Goal: Transaction & Acquisition: Purchase product/service

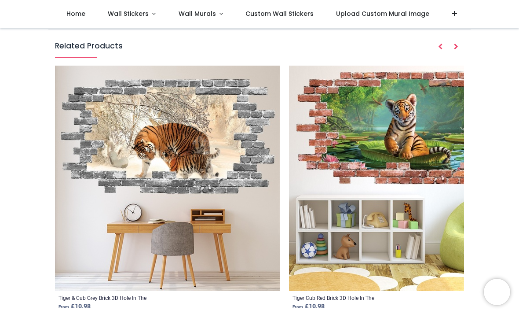
scroll to position [890, 0]
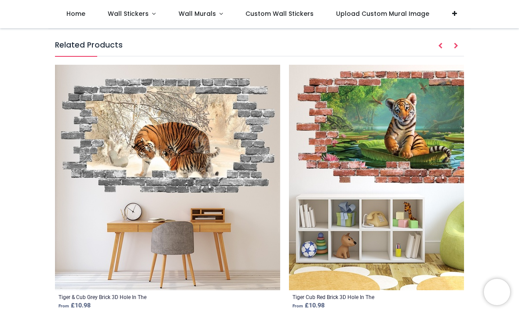
click at [402, 142] on img at bounding box center [401, 177] width 225 height 225
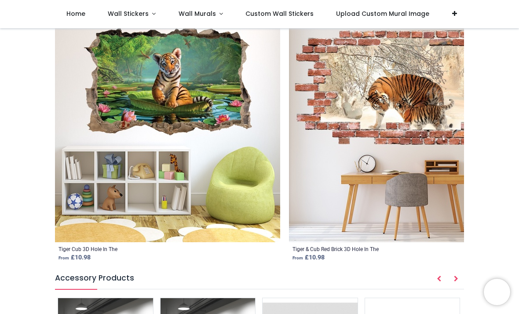
scroll to position [939, 0]
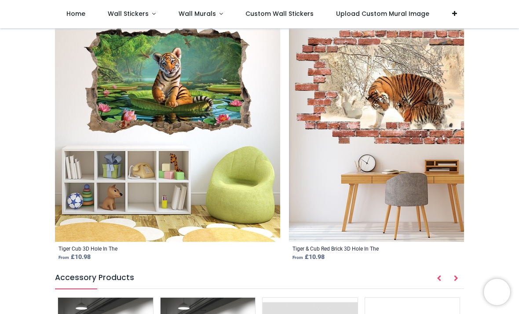
click at [457, 279] on icon "Next" at bounding box center [456, 278] width 4 height 6
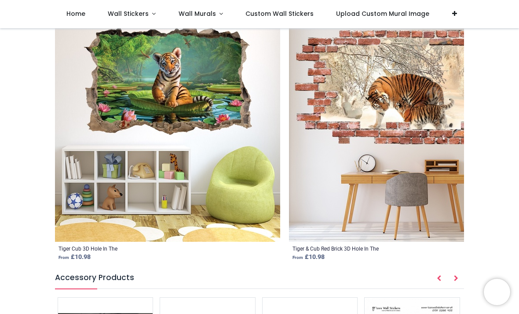
click at [454, 278] on icon "Next" at bounding box center [456, 278] width 4 height 6
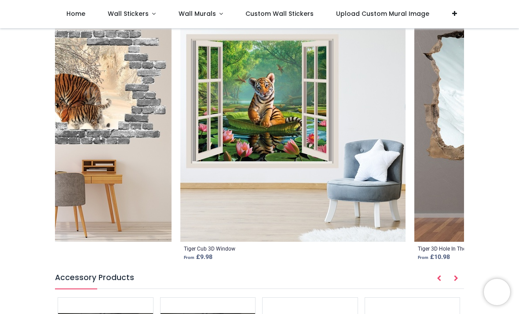
scroll to position [0, 1273]
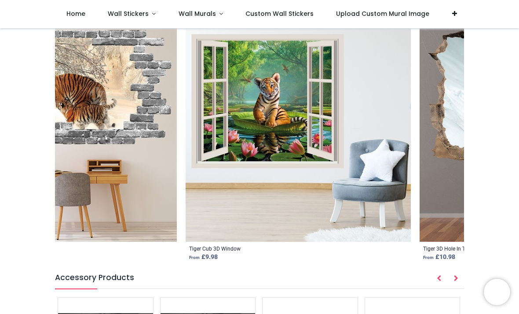
click at [302, 123] on img at bounding box center [298, 128] width 225 height 225
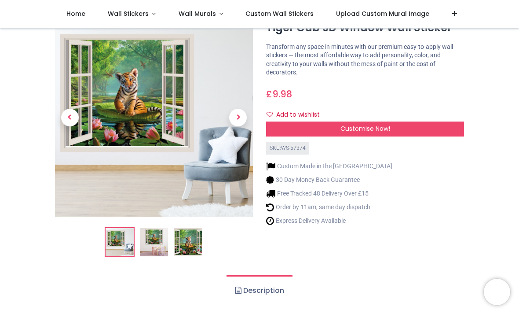
scroll to position [37, 0]
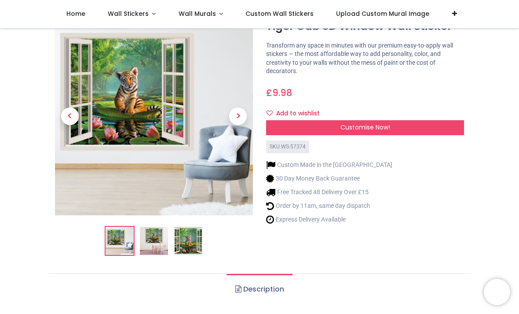
click at [439, 123] on div "Customise Now!" at bounding box center [365, 127] width 198 height 15
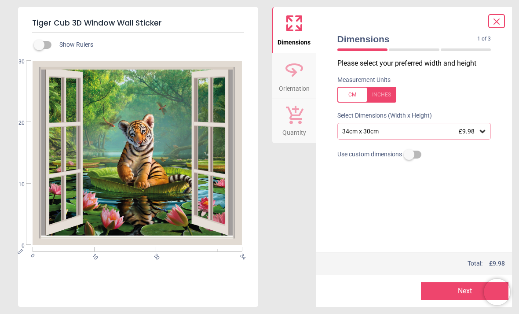
click at [482, 131] on icon at bounding box center [482, 131] width 5 height 3
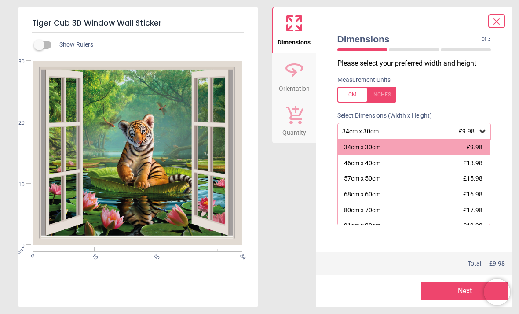
click at [396, 207] on div "80cm x 70cm £17.98" at bounding box center [414, 210] width 152 height 16
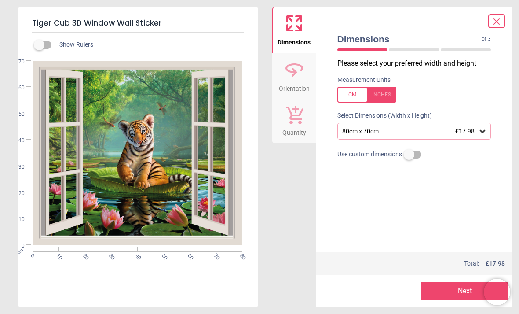
click at [483, 132] on icon at bounding box center [482, 131] width 5 height 3
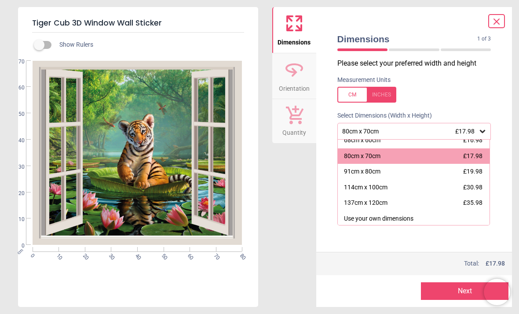
scroll to position [53, 0]
click at [476, 172] on span "£19.98" at bounding box center [472, 171] width 19 height 7
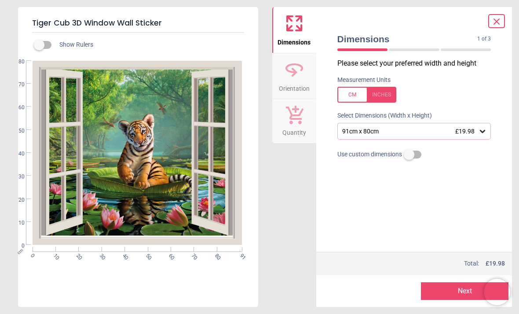
click at [457, 289] on button "Next" at bounding box center [465, 291] width 88 height 18
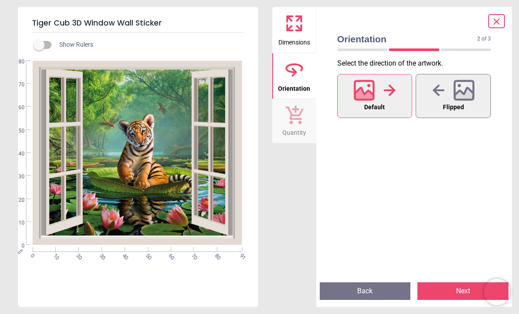
click at [458, 291] on button "Next" at bounding box center [462, 291] width 91 height 18
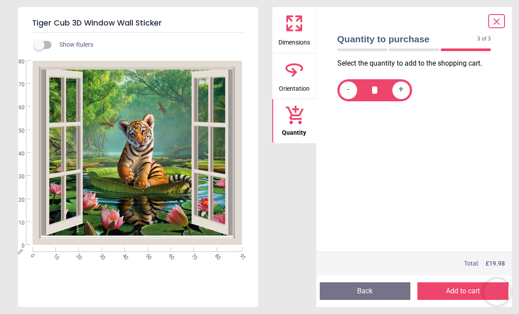
click at [458, 288] on button "Add to cart" at bounding box center [462, 291] width 91 height 18
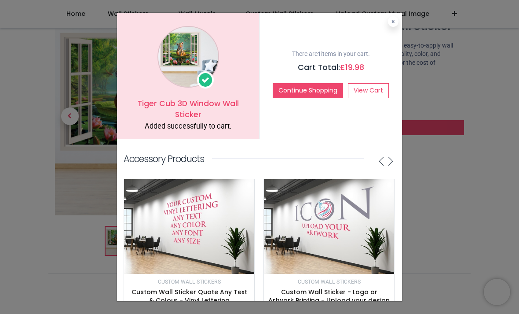
click at [322, 88] on button "Continue Shopping" at bounding box center [308, 90] width 70 height 15
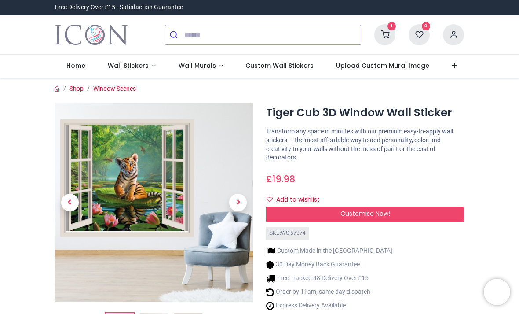
click at [153, 64] on link "Wall Stickers" at bounding box center [131, 66] width 71 height 23
click at [137, 68] on span "Wall Stickers" at bounding box center [128, 65] width 41 height 9
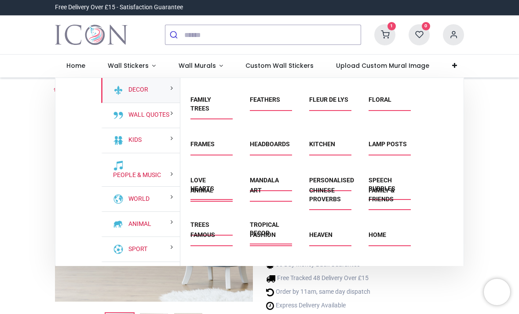
scroll to position [90, 0]
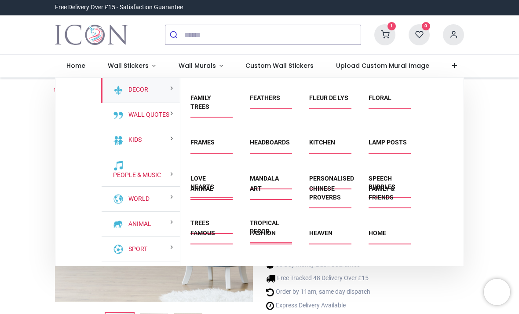
click at [265, 220] on div "Art" at bounding box center [269, 198] width 59 height 44
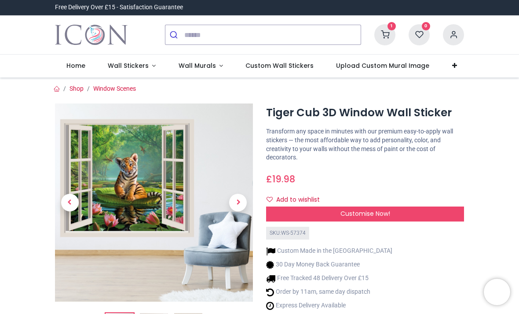
click at [131, 70] on span "Wall Stickers" at bounding box center [128, 65] width 41 height 9
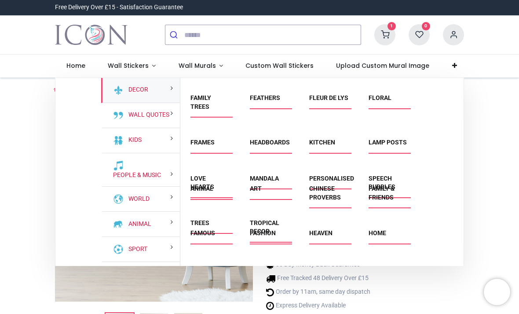
click at [262, 220] on div "Art" at bounding box center [269, 198] width 59 height 44
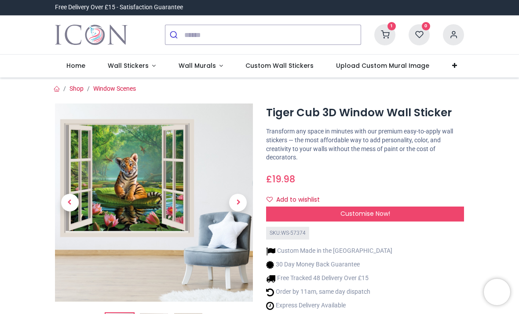
scroll to position [0, 0]
click at [141, 64] on span "Wall Stickers" at bounding box center [128, 65] width 41 height 9
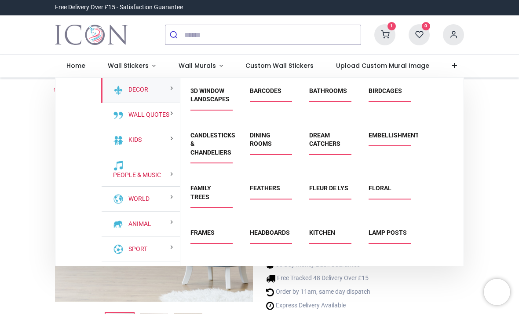
click at [150, 194] on link "World" at bounding box center [137, 198] width 25 height 9
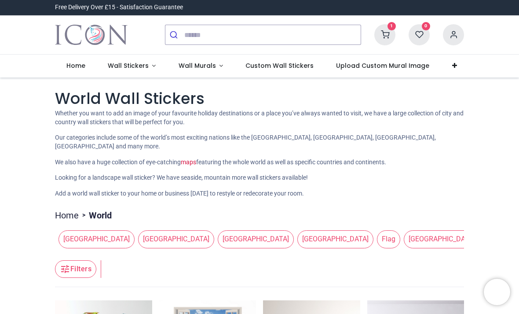
click at [146, 67] on span "Wall Stickers" at bounding box center [128, 65] width 41 height 9
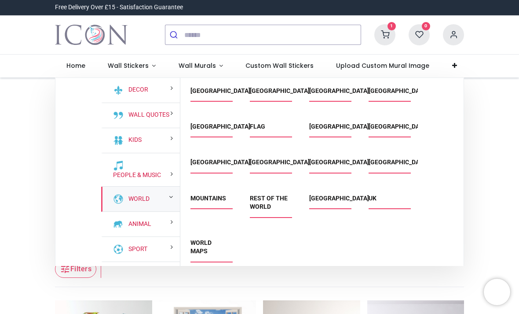
click at [156, 199] on div "World" at bounding box center [140, 199] width 79 height 25
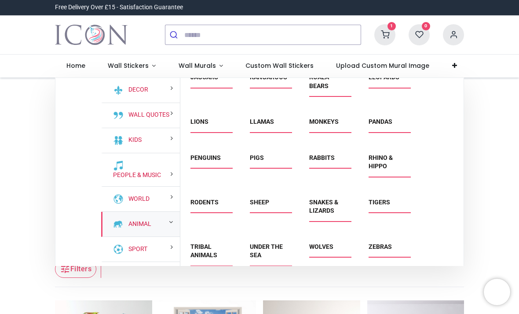
scroll to position [217, 0]
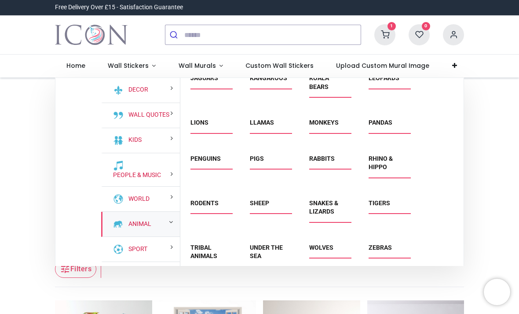
click at [382, 206] on link "Tigers" at bounding box center [380, 202] width 22 height 7
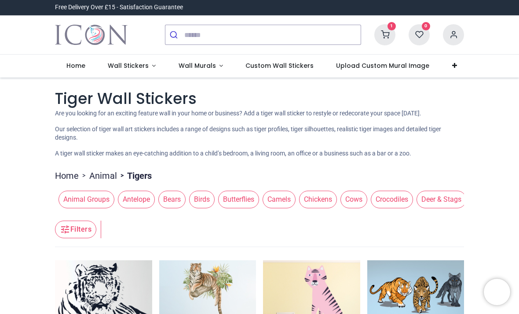
click at [133, 71] on link "Wall Stickers" at bounding box center [131, 66] width 71 height 23
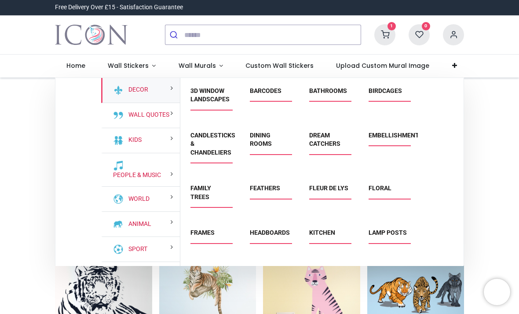
click at [164, 198] on div "World" at bounding box center [140, 199] width 79 height 25
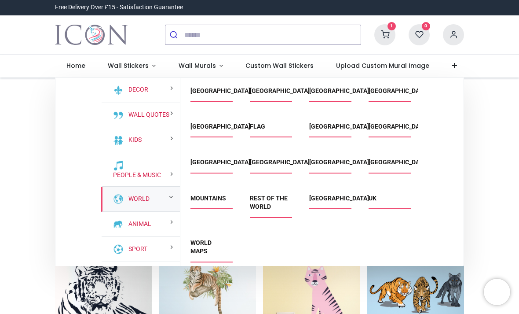
click at [266, 202] on link "Rest of the World" at bounding box center [269, 202] width 38 height 16
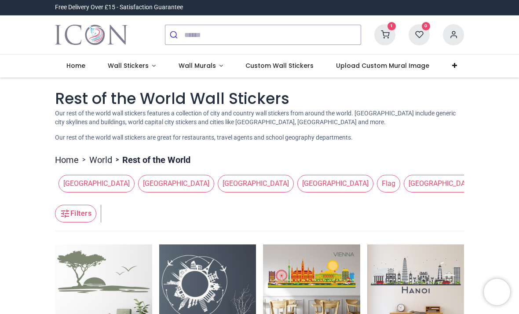
click at [137, 65] on span "Wall Stickers" at bounding box center [128, 65] width 41 height 9
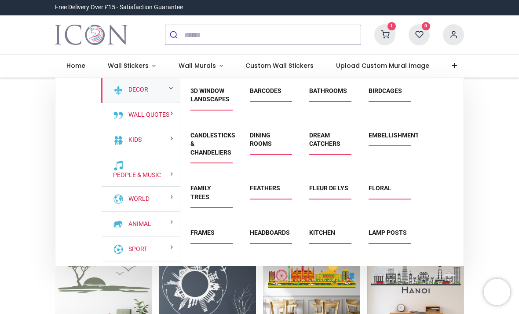
click at [163, 91] on div "Decor" at bounding box center [140, 90] width 79 height 25
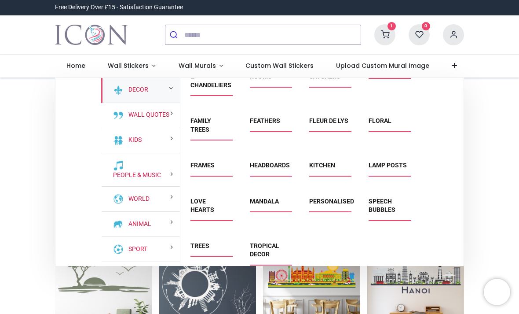
scroll to position [67, 0]
click at [267, 257] on link "Tropical Decor" at bounding box center [264, 250] width 29 height 16
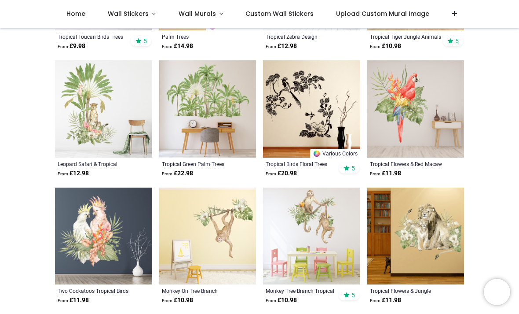
scroll to position [416, 0]
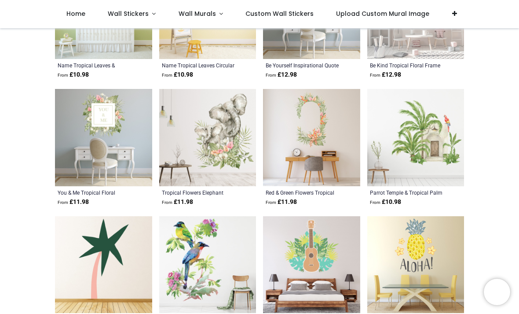
scroll to position [1398, 0]
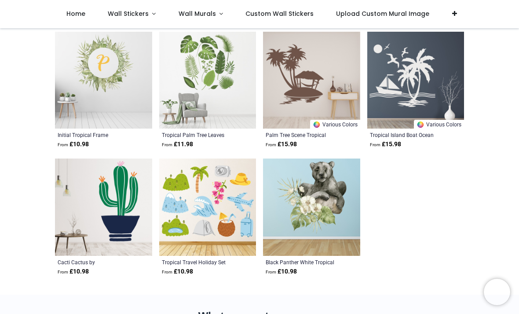
scroll to position [2349, 0]
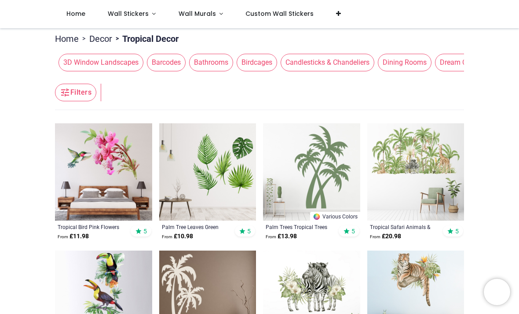
scroll to position [95, 0]
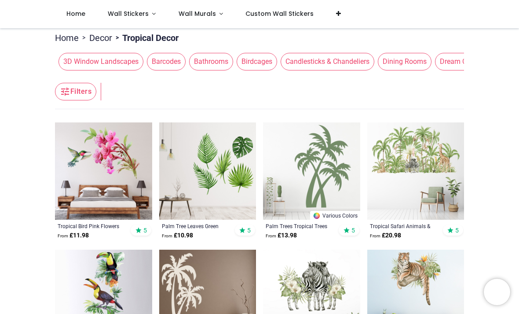
click at [26, 26] on nav "0 1 Home Wall Stickers" at bounding box center [259, 14] width 519 height 28
click at [21, 23] on nav "0 1 Home Wall Stickers" at bounding box center [259, 14] width 519 height 28
